Goal: Answer question/provide support

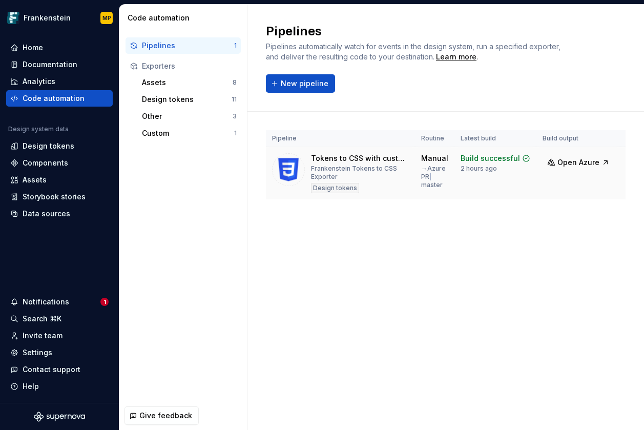
click at [626, 159] on button "Run" at bounding box center [643, 160] width 35 height 18
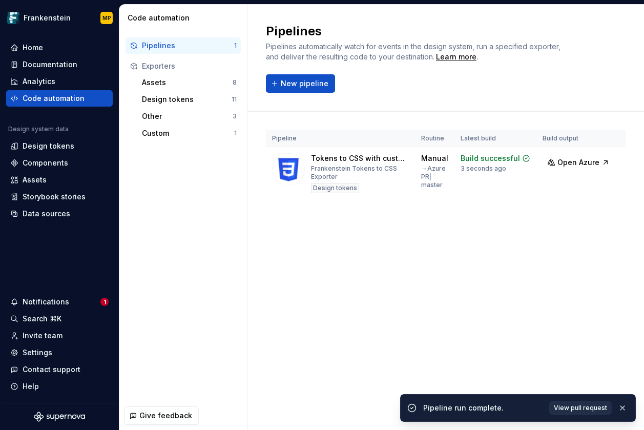
click at [579, 408] on span "View pull request" at bounding box center [579, 407] width 53 height 8
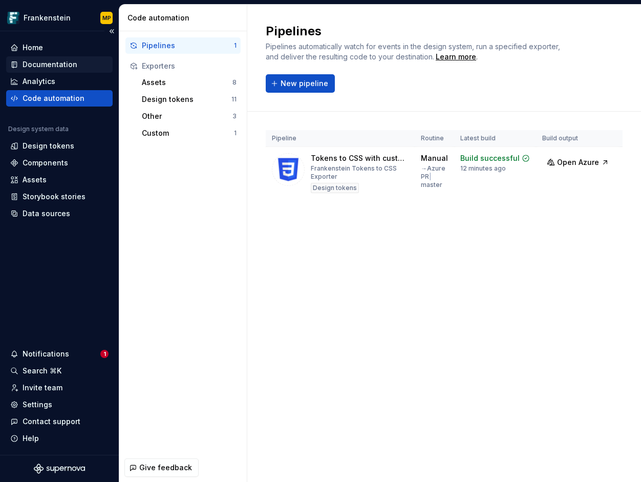
click at [63, 65] on div "Documentation" at bounding box center [50, 64] width 55 height 10
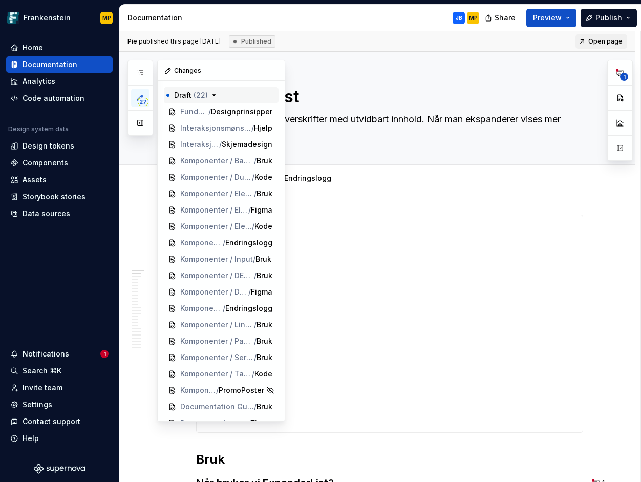
click at [215, 94] on icon "button" at bounding box center [214, 95] width 8 height 8
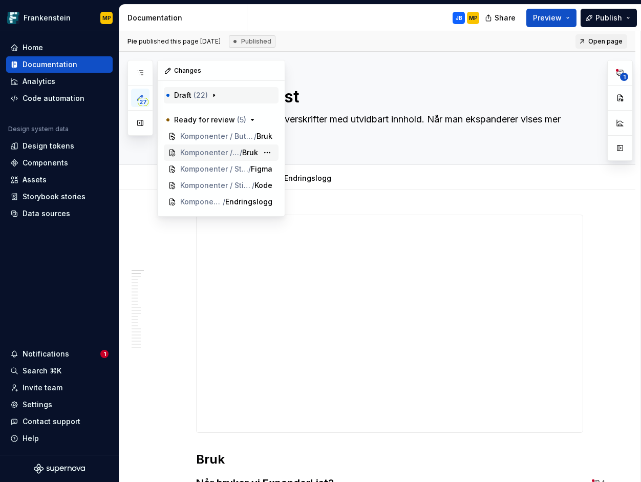
click at [218, 152] on span "Komponenter / StickyNote" at bounding box center [209, 152] width 59 height 10
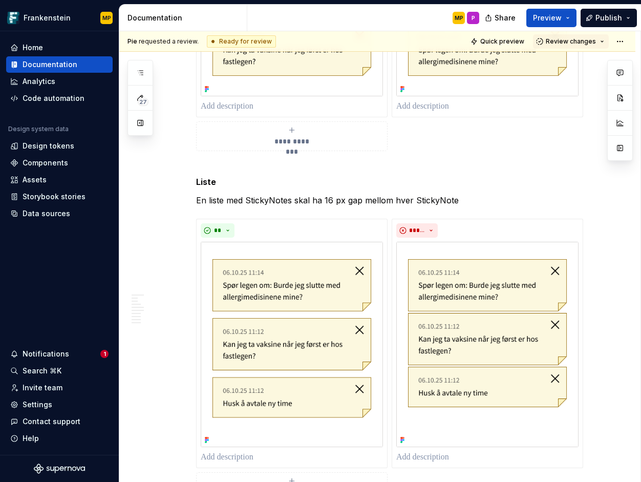
scroll to position [1796, 0]
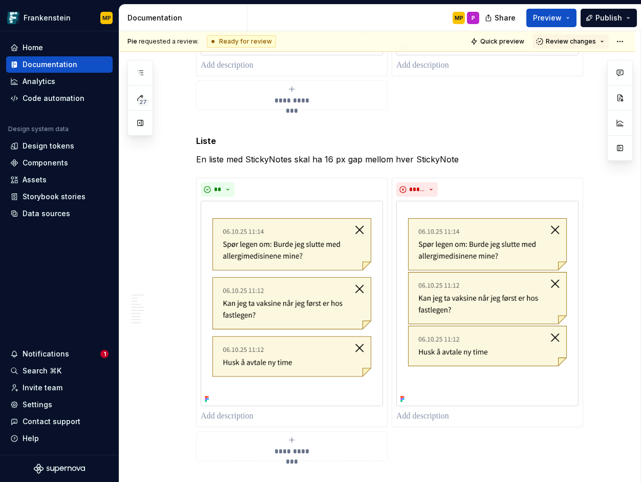
type textarea "*"
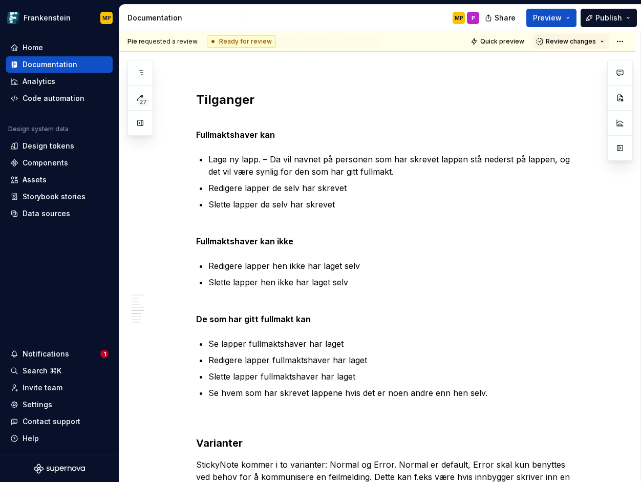
scroll to position [3166, 0]
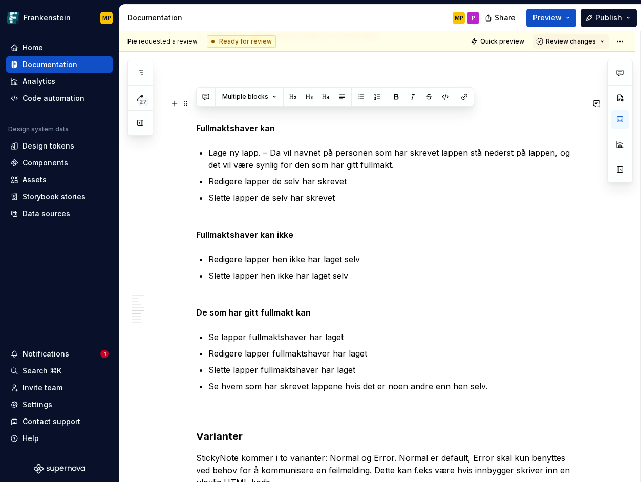
drag, startPoint x: 499, startPoint y: 375, endPoint x: 191, endPoint y: 115, distance: 402.9
click at [206, 93] on button "button" at bounding box center [206, 97] width 14 height 14
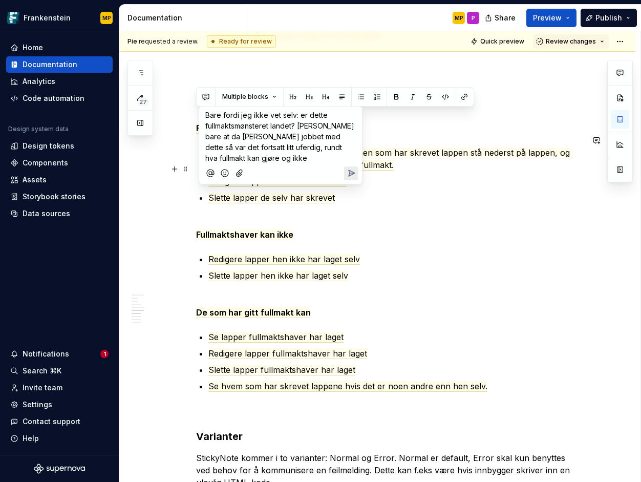
click at [349, 172] on icon "Send" at bounding box center [352, 173] width 6 height 6
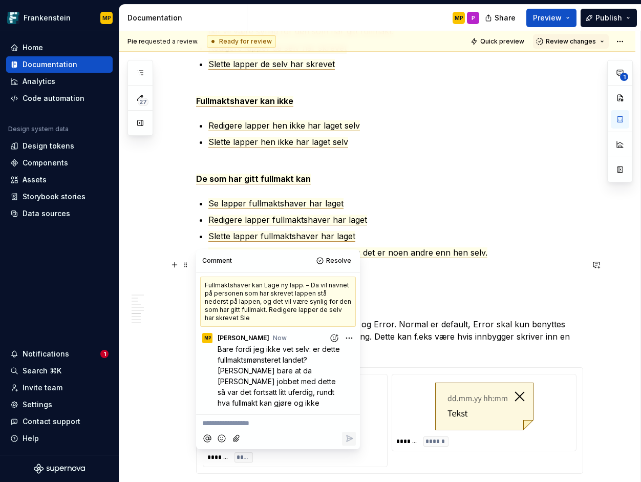
scroll to position [3341, 0]
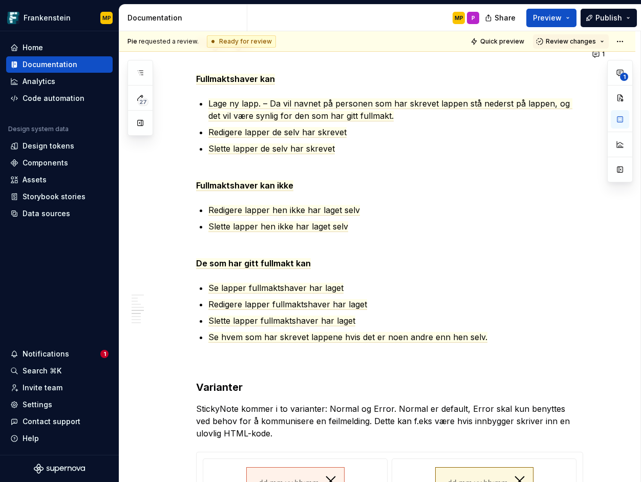
scroll to position [2848, 0]
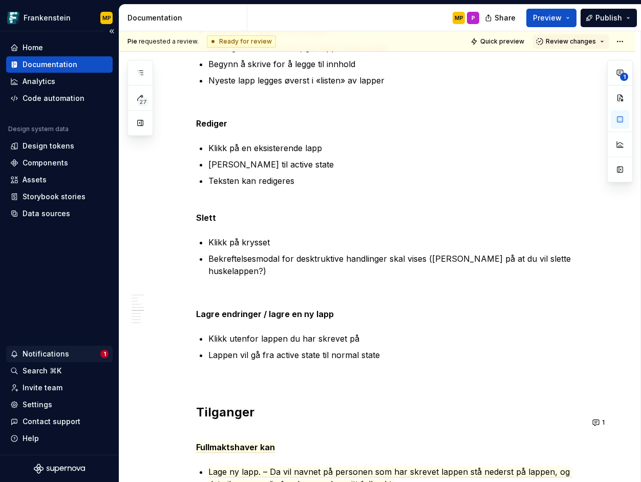
click at [74, 351] on div "Notifications" at bounding box center [55, 354] width 90 height 10
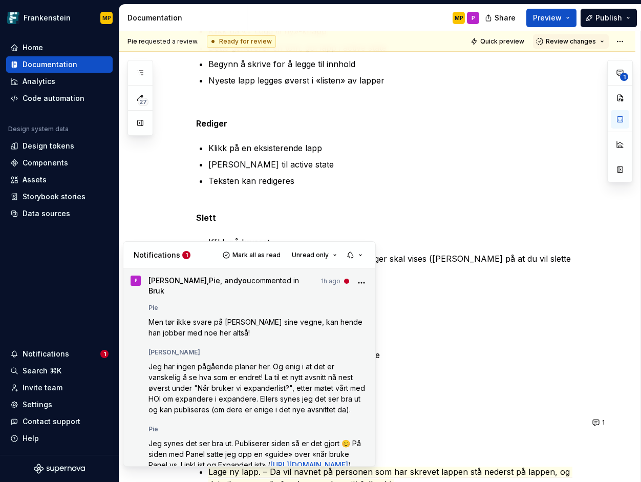
click at [286, 346] on div "[PERSON_NAME]" at bounding box center [258, 350] width 220 height 12
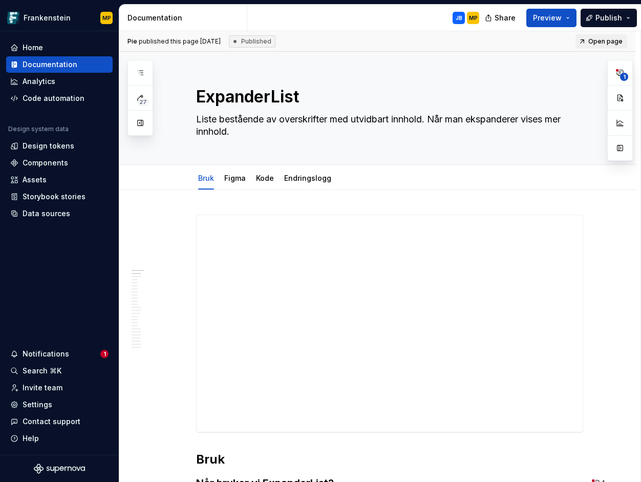
scroll to position [162, 0]
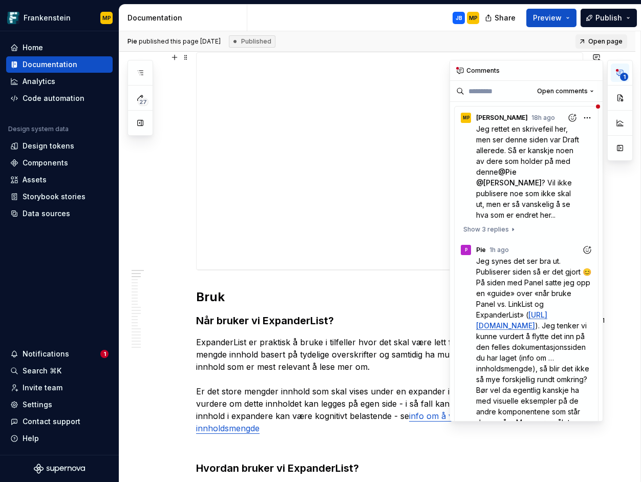
click at [616, 69] on circle "button" at bounding box center [617, 70] width 3 height 3
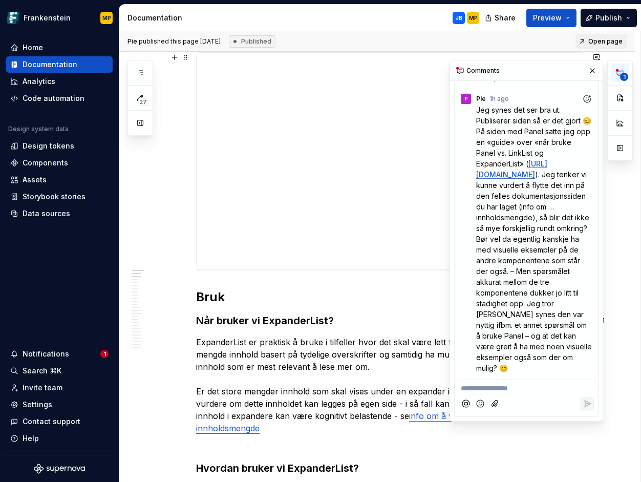
scroll to position [205, 0]
click at [74, 356] on div "Notifications" at bounding box center [55, 354] width 90 height 10
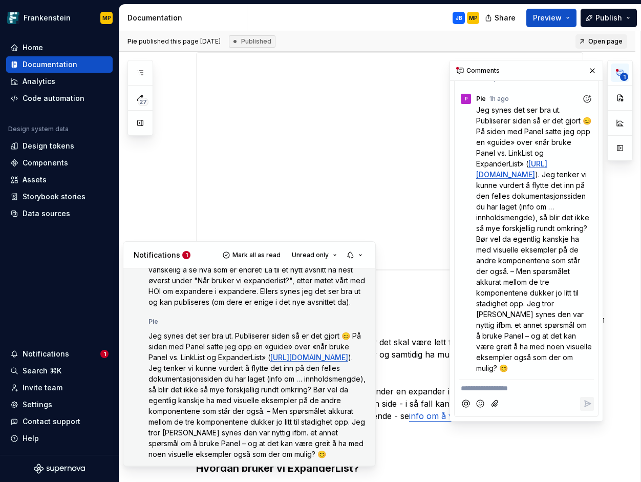
scroll to position [0, 0]
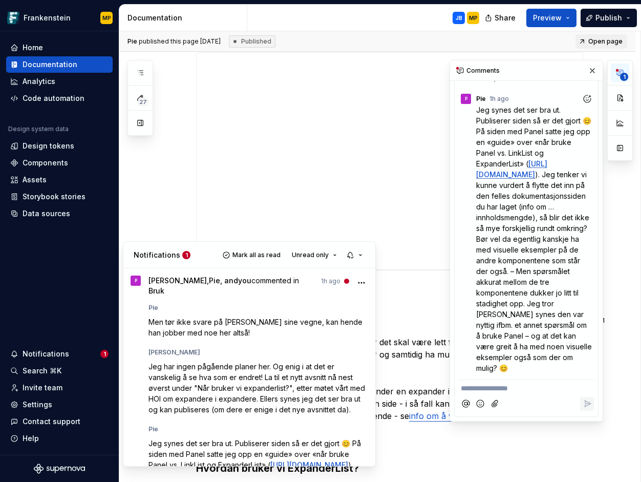
click at [269, 251] on button "Mark all as read" at bounding box center [253, 255] width 66 height 14
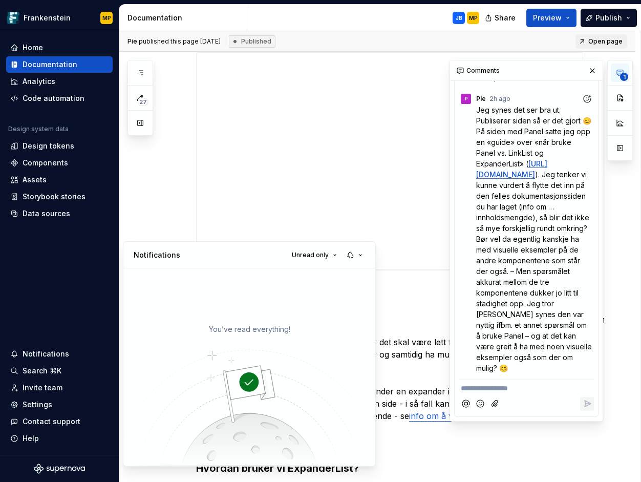
type textarea "*"
